Goal: Task Accomplishment & Management: Use online tool/utility

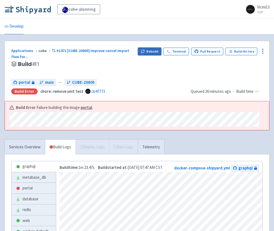
click at [149, 51] on button "Rebuild" at bounding box center [150, 52] width 24 height 8
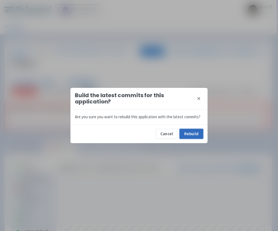
click at [191, 137] on button "Rebuild" at bounding box center [191, 134] width 24 height 10
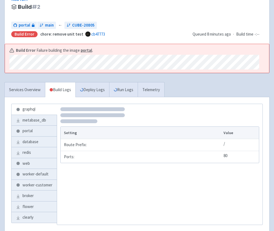
scroll to position [59, 0]
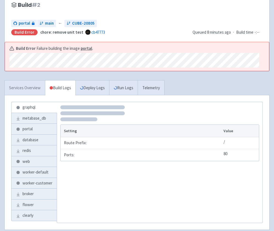
click at [25, 86] on link "Services Overview" at bounding box center [25, 87] width 40 height 15
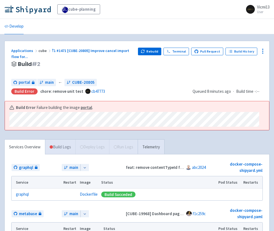
click at [55, 153] on link "Build Logs" at bounding box center [60, 147] width 30 height 15
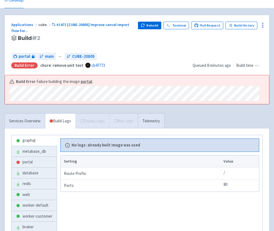
scroll to position [36, 0]
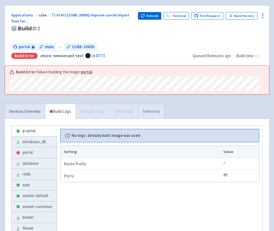
click at [146, 115] on link "Telemetry" at bounding box center [150, 111] width 27 height 15
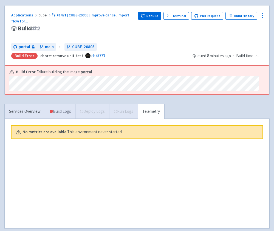
click at [62, 116] on link "Build Logs" at bounding box center [60, 111] width 30 height 15
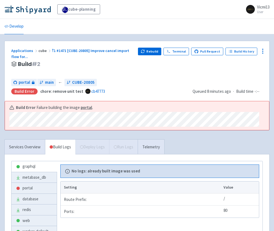
click at [0, 118] on div "Applications cube #1471 [CUBE-20805] Improve cancel import flow for ... Build #…" at bounding box center [137, 168] width 274 height 255
click at [86, 107] on strong "portal" at bounding box center [85, 107] width 11 height 5
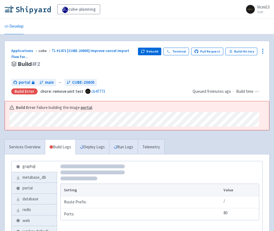
click at [3, 118] on div "Applications cube #1471 [CUBE-20805] Improve cancel import flow for ... Build #…" at bounding box center [137, 168] width 274 height 255
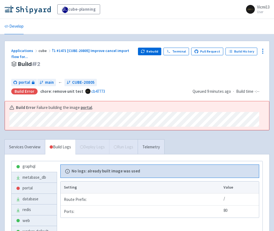
click at [94, 144] on div "Services Overview Build Logs Deploy Logs Run Logs Telemetry" at bounding box center [84, 146] width 160 height 15
click at [158, 147] on link "Telemetry" at bounding box center [150, 147] width 27 height 15
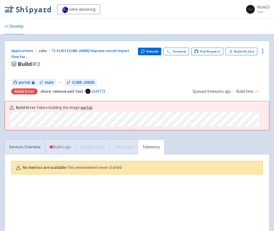
click at [52, 149] on link "Build Logs" at bounding box center [60, 147] width 30 height 15
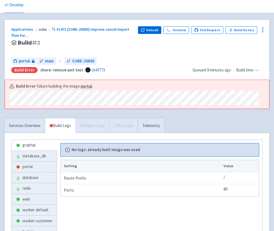
scroll to position [34, 0]
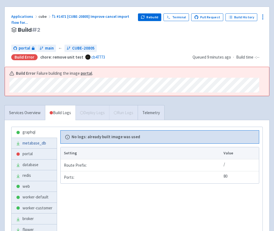
click at [31, 140] on link "metabase_db" at bounding box center [33, 143] width 45 height 11
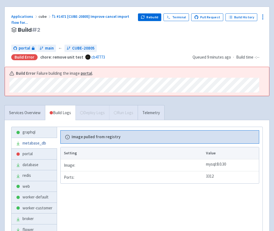
click at [30, 147] on link "metabase_db" at bounding box center [33, 143] width 45 height 11
click at [28, 155] on link "portal" at bounding box center [33, 154] width 45 height 11
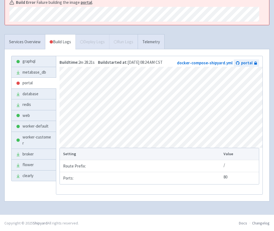
scroll to position [113, 0]
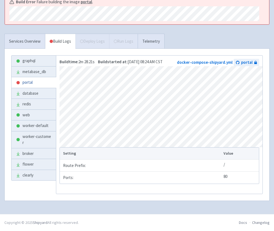
click at [21, 77] on link "portal" at bounding box center [33, 82] width 44 height 11
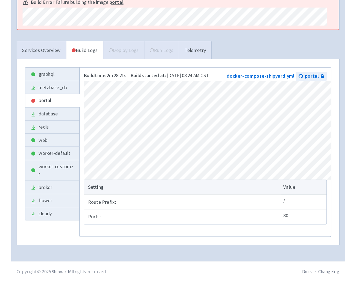
scroll to position [50, 0]
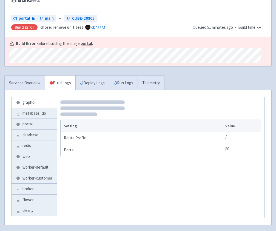
scroll to position [65, 0]
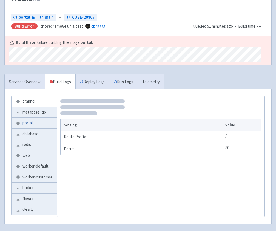
click at [27, 126] on link "portal" at bounding box center [33, 123] width 45 height 11
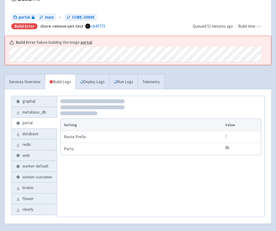
click at [7, 54] on div "Build Error Failure building the image portal ." at bounding box center [138, 50] width 266 height 29
